Goal: Task Accomplishment & Management: Complete application form

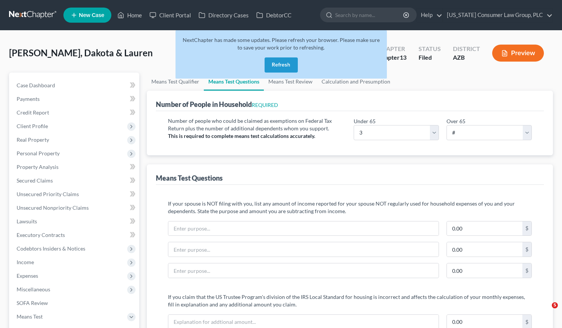
select select "3"
select select "2"
select select "1"
select select "60"
click at [280, 63] on button "Refresh" at bounding box center [281, 64] width 33 height 15
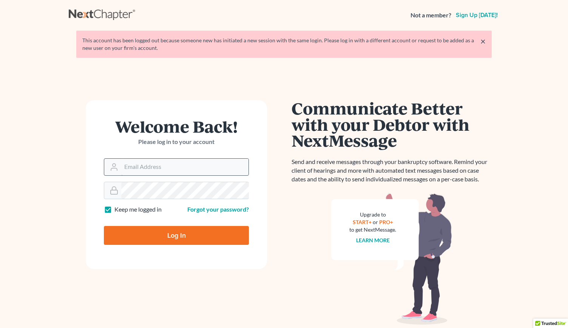
click at [147, 167] on input "Email Address" at bounding box center [184, 167] width 127 height 17
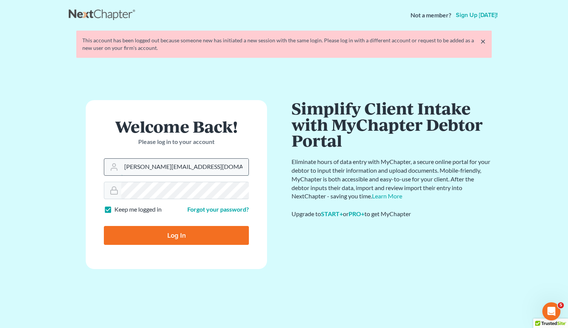
type input "[PERSON_NAME][EMAIL_ADDRESS][DOMAIN_NAME]"
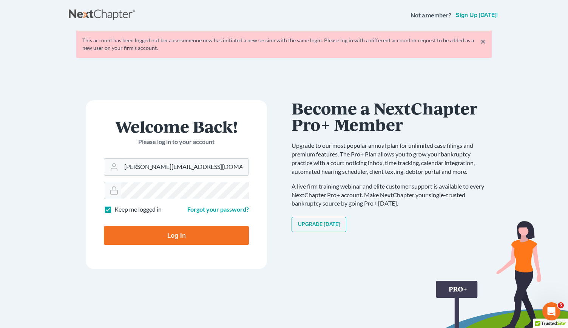
click at [153, 232] on input "Log In" at bounding box center [176, 235] width 145 height 19
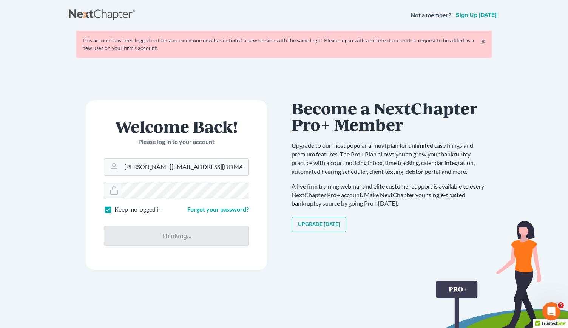
type input "Thinking..."
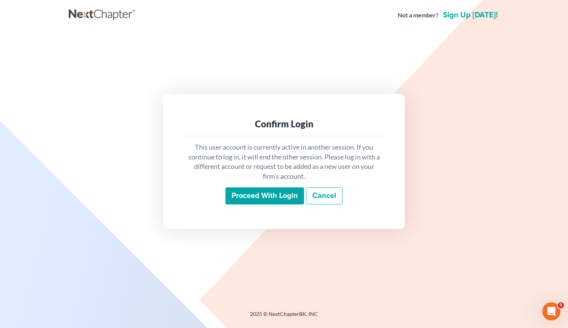
click at [245, 196] on input "Proceed with login" at bounding box center [264, 195] width 79 height 17
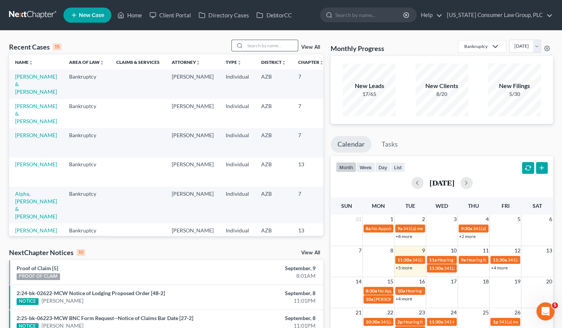
click at [259, 43] on input "search" at bounding box center [271, 45] width 53 height 11
type input "[PERSON_NAME]"
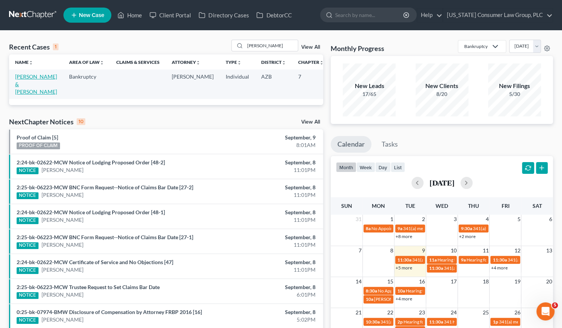
click at [25, 85] on link "Eagy, Cheryl & John" at bounding box center [36, 84] width 42 height 22
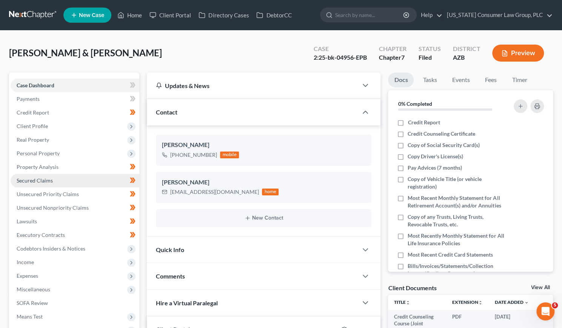
click at [37, 180] on span "Secured Claims" at bounding box center [35, 180] width 36 height 6
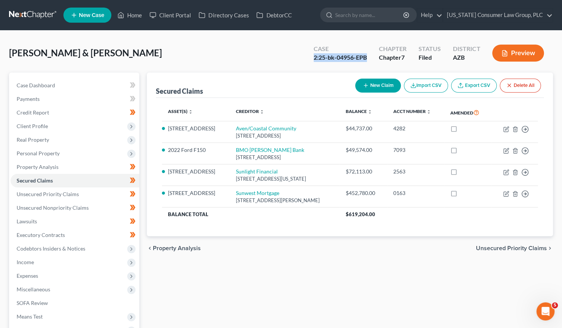
drag, startPoint x: 313, startPoint y: 58, endPoint x: 370, endPoint y: 62, distance: 57.1
click at [370, 62] on div "Case 2:25-bk-04956-EPB" at bounding box center [340, 54] width 65 height 22
copy div "2:25-bk-04956-EPB"
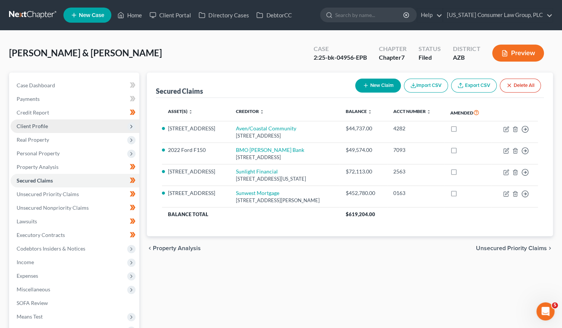
click at [43, 124] on span "Client Profile" at bounding box center [32, 126] width 31 height 6
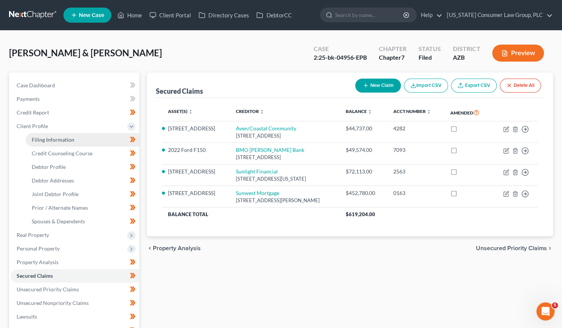
click at [47, 139] on span "Filing Information" at bounding box center [53, 139] width 43 height 6
select select "1"
select select "0"
select select "3"
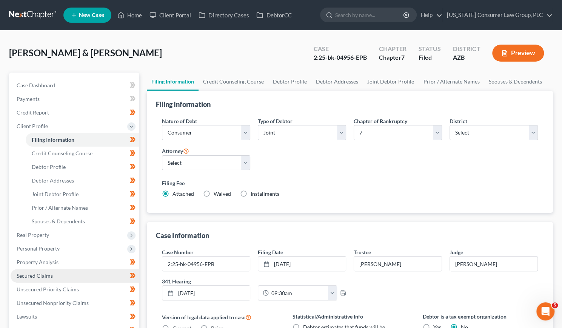
click at [41, 274] on span "Secured Claims" at bounding box center [35, 275] width 36 height 6
